Goal: Information Seeking & Learning: Check status

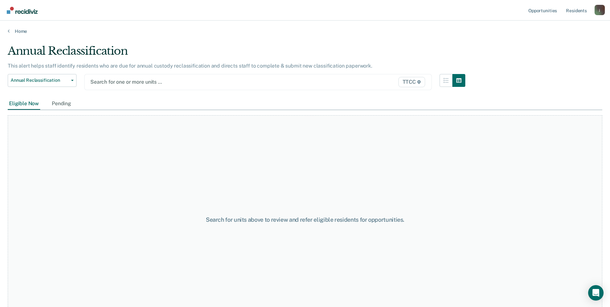
click at [421, 81] on icon at bounding box center [419, 82] width 4 height 4
click at [413, 82] on span "TTCC" at bounding box center [411, 82] width 27 height 10
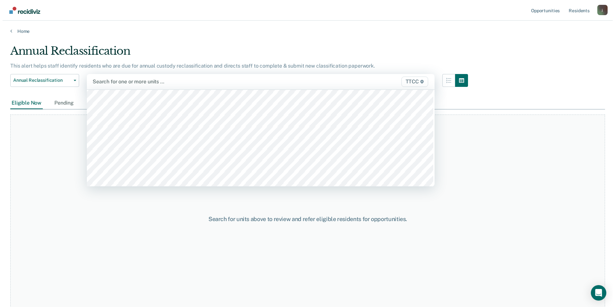
scroll to position [631, 0]
click at [167, 38] on main "Annual Reclassification This alert helps staff identify residents who are due f…" at bounding box center [305, 169] width 610 height 271
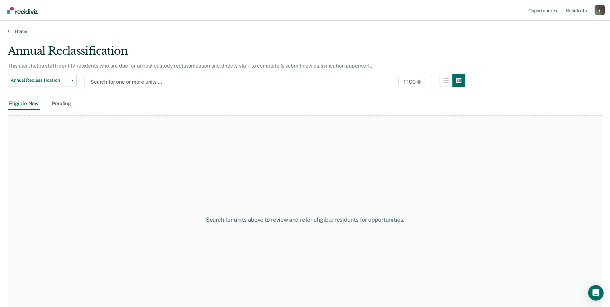
click at [148, 84] on div at bounding box center [207, 81] width 234 height 7
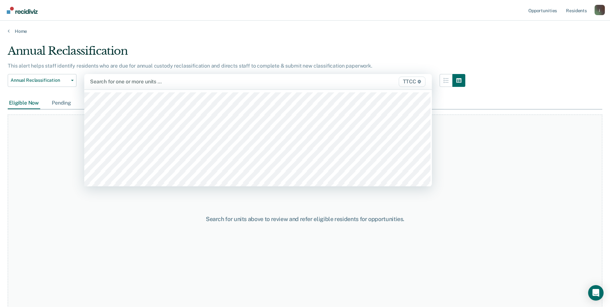
click at [51, 103] on div "Eligible Now Pending" at bounding box center [40, 103] width 65 height 12
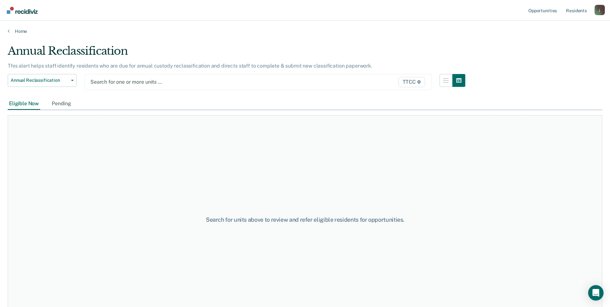
click at [93, 80] on div at bounding box center [207, 81] width 234 height 7
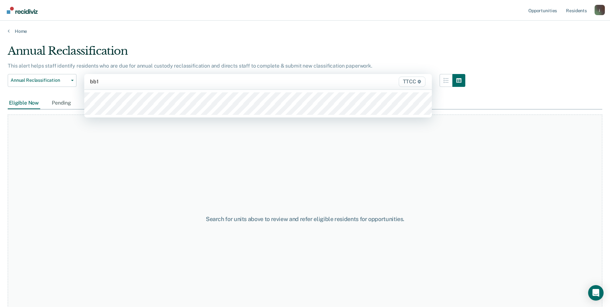
type input "bb1"
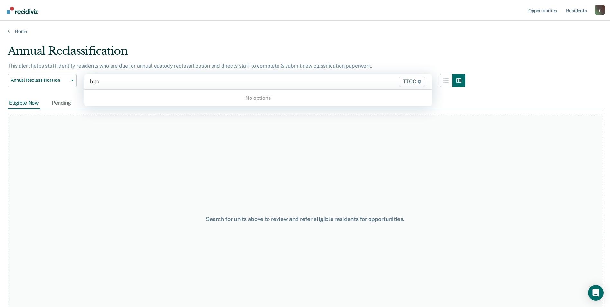
type input "bb"
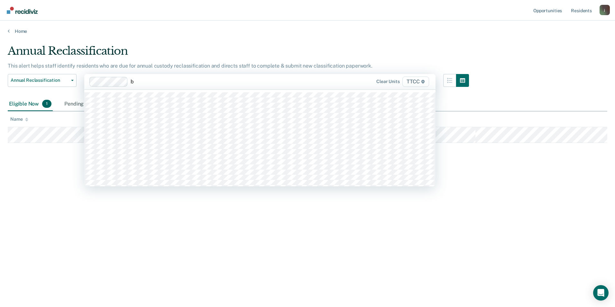
type input "bb"
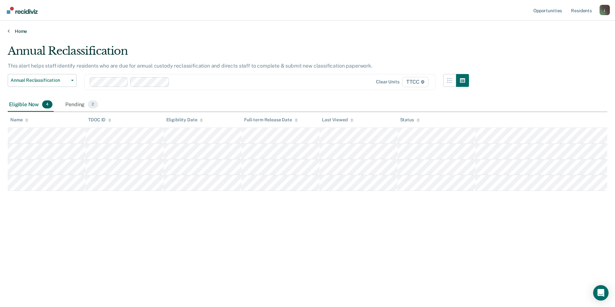
click at [10, 34] on link "Home" at bounding box center [307, 31] width 599 height 6
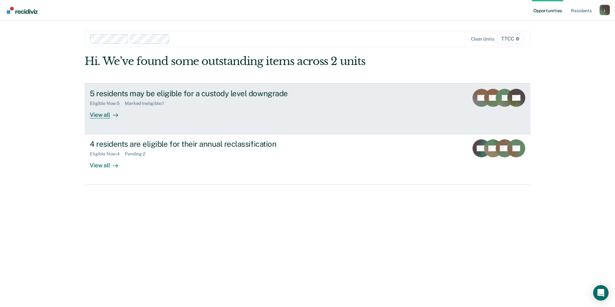
click at [226, 108] on div "5 residents may be eligible for a custody level downgrade Eligible Now : 5 Mark…" at bounding box center [210, 104] width 241 height 30
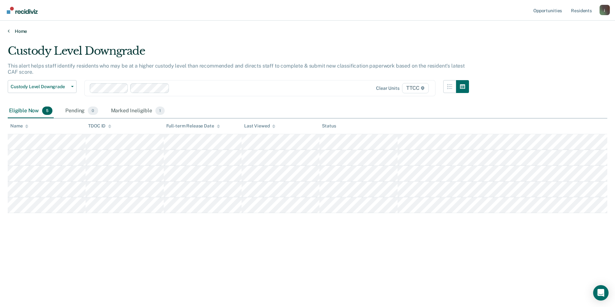
click at [21, 33] on link "Home" at bounding box center [307, 31] width 599 height 6
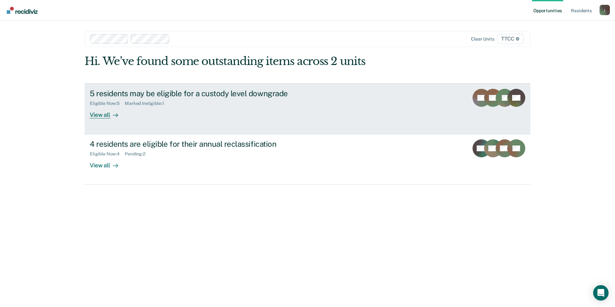
click at [136, 119] on link "5 residents may be eligible for a custody level downgrade Eligible Now : 5 Mark…" at bounding box center [308, 108] width 446 height 51
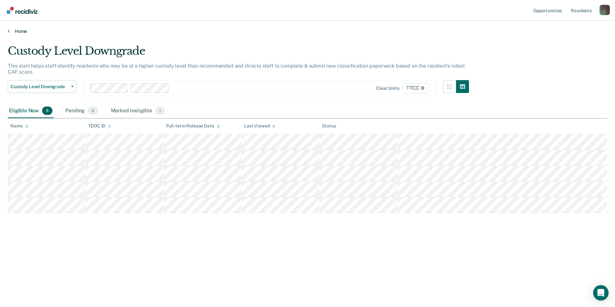
click at [23, 33] on link "Home" at bounding box center [307, 31] width 599 height 6
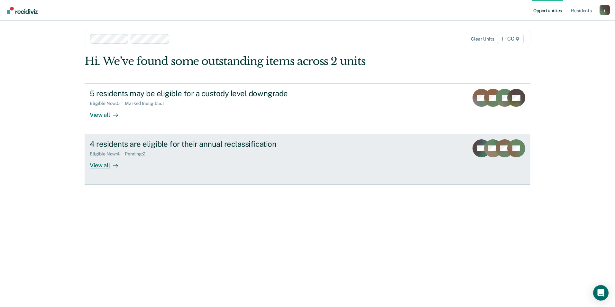
click at [119, 171] on link "4 residents are eligible for their annual reclassification Eligible Now : 4 Pen…" at bounding box center [308, 159] width 446 height 50
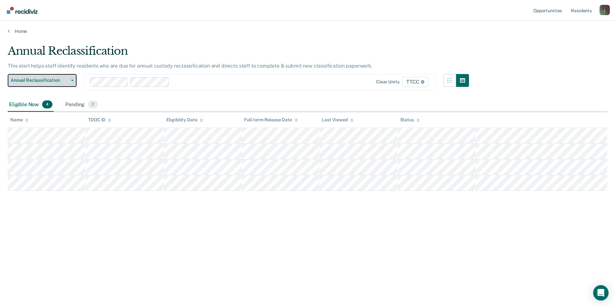
click at [54, 77] on button "Annual Reclassification" at bounding box center [42, 80] width 69 height 13
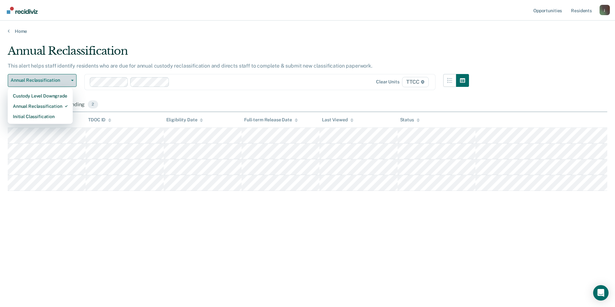
click at [54, 77] on button "Annual Reclassification" at bounding box center [42, 80] width 69 height 13
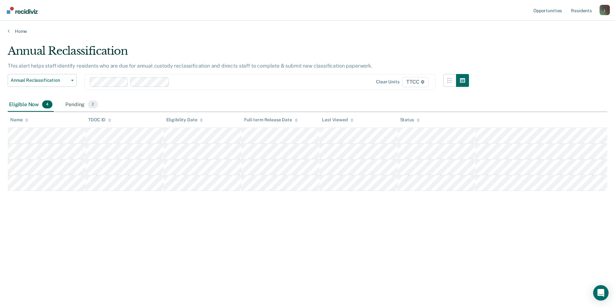
click at [202, 85] on div at bounding box center [249, 81] width 155 height 7
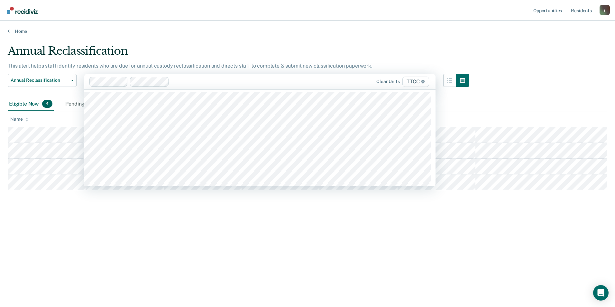
click at [202, 85] on div at bounding box center [250, 81] width 156 height 7
